Goal: Book appointment/travel/reservation

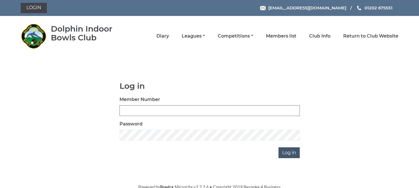
type input "1535"
click at [289, 153] on input "Log in" at bounding box center [288, 152] width 21 height 11
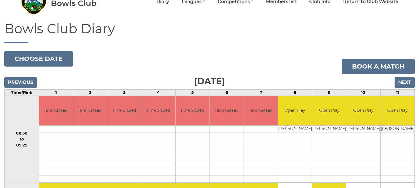
scroll to position [36, 0]
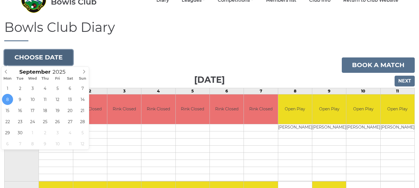
click at [37, 56] on button "Choose date" at bounding box center [38, 57] width 69 height 15
type input "[DATE]"
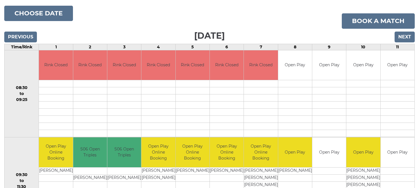
scroll to position [76, 0]
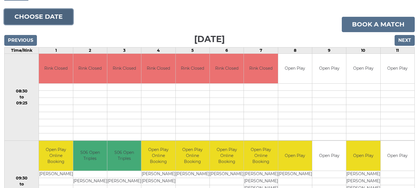
click at [45, 17] on button "Choose date" at bounding box center [38, 16] width 69 height 15
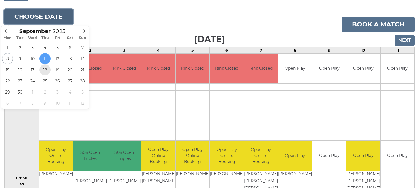
type input "2025-09-18"
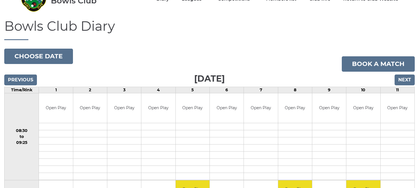
scroll to position [34, 0]
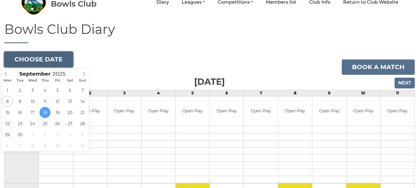
click at [45, 59] on button "Choose date" at bounding box center [38, 59] width 69 height 15
type input "[DATE]"
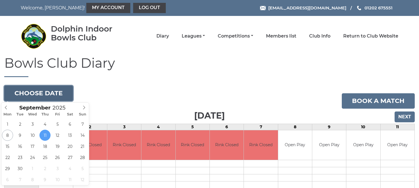
click at [24, 95] on button "Choose date" at bounding box center [38, 92] width 69 height 15
type input "[DATE]"
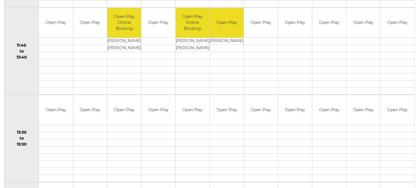
scroll to position [285, 0]
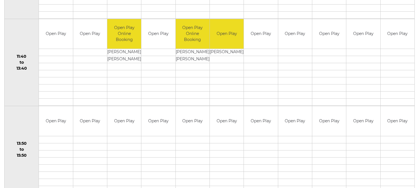
click at [144, 139] on td at bounding box center [158, 139] width 34 height 7
click at [148, 137] on td at bounding box center [158, 139] width 34 height 7
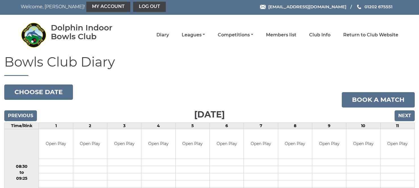
scroll to position [0, 0]
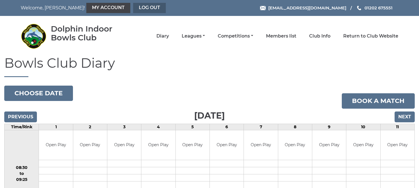
click at [133, 7] on link "Log out" at bounding box center [149, 8] width 33 height 10
